Goal: Task Accomplishment & Management: Use online tool/utility

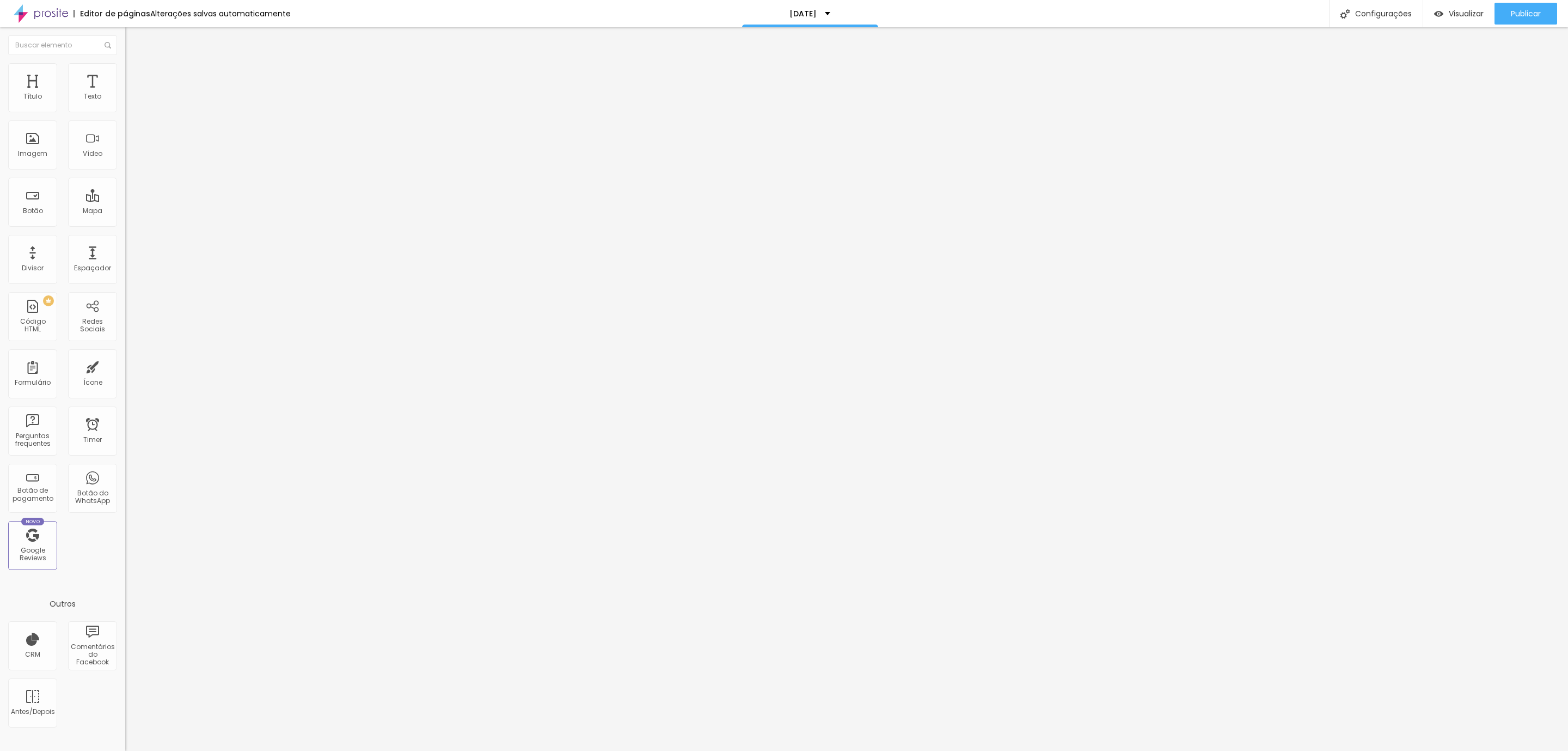
click at [125, 74] on img at bounding box center [130, 79] width 10 height 10
click at [125, 74] on li "Avançado" at bounding box center [188, 80] width 125 height 11
click at [135, 72] on span "Avançado" at bounding box center [153, 70] width 36 height 9
click at [125, 63] on img at bounding box center [130, 68] width 10 height 10
click at [135, 72] on span "Avançado" at bounding box center [153, 70] width 36 height 9
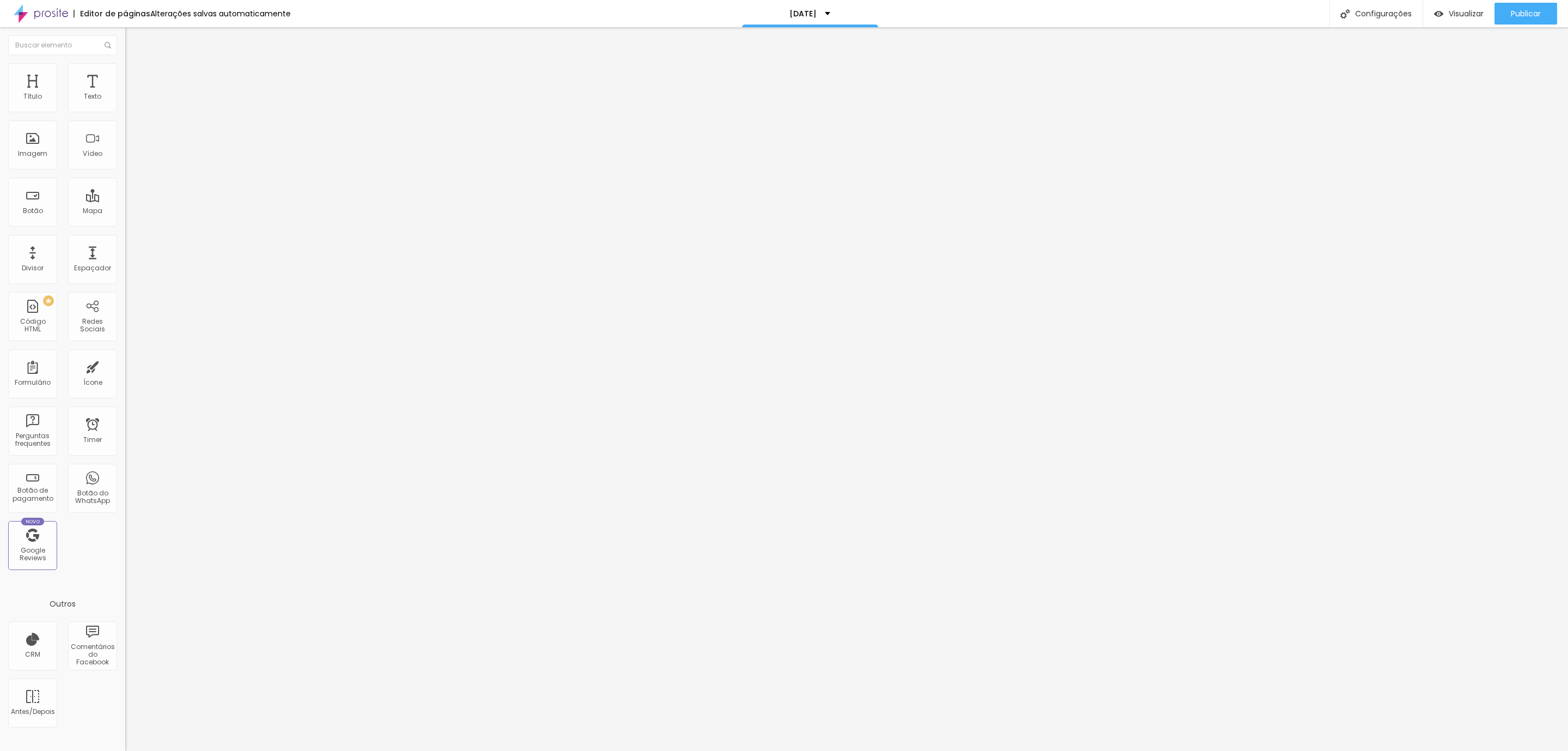
click at [125, 63] on ul "Conteúdo Estilo Avançado" at bounding box center [188, 69] width 125 height 33
click at [125, 74] on li "Avançado" at bounding box center [188, 80] width 125 height 11
click at [1439, 13] on img "button" at bounding box center [1438, 13] width 9 height 9
